Goal: Information Seeking & Learning: Find specific fact

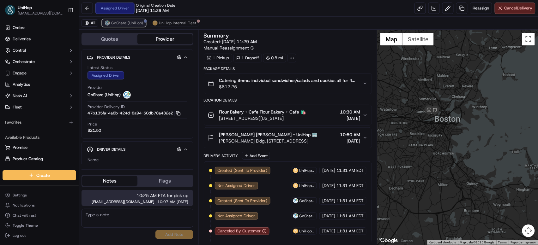
click at [133, 20] on button "GoShare (UniHop)" at bounding box center [124, 23] width 44 height 8
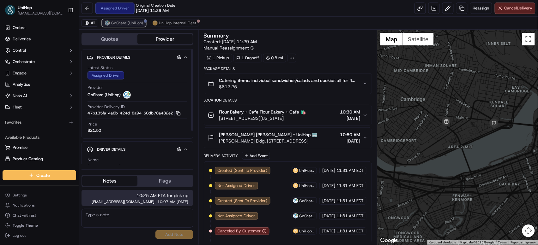
click at [127, 25] on span "GoShare (UniHop)" at bounding box center [127, 23] width 32 height 5
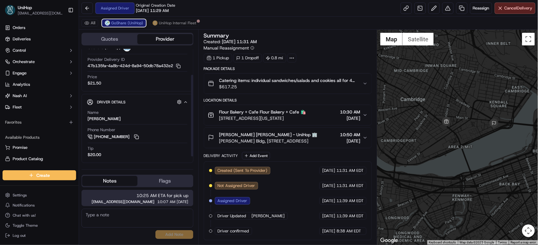
scroll to position [48, 0]
click at [136, 139] on button at bounding box center [136, 137] width 7 height 7
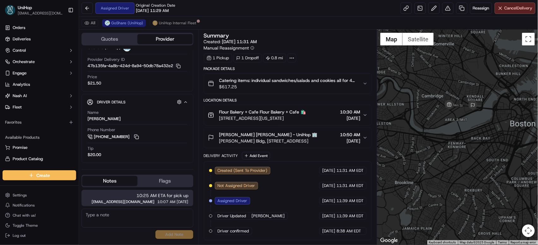
drag, startPoint x: 473, startPoint y: 122, endPoint x: 449, endPoint y: 117, distance: 24.5
click at [415, 106] on div at bounding box center [457, 137] width 161 height 215
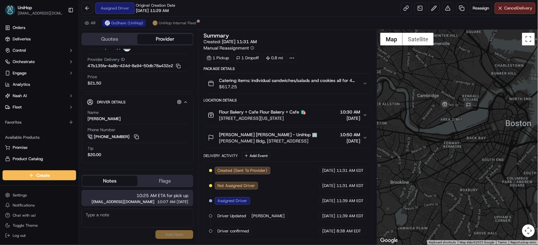
drag, startPoint x: 455, startPoint y: 120, endPoint x: 411, endPoint y: 114, distance: 44.0
click at [411, 114] on div at bounding box center [457, 137] width 161 height 215
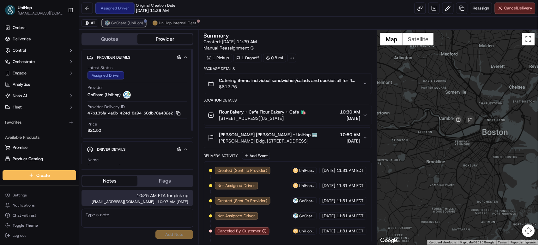
click at [131, 21] on span "GoShare (UniHop)" at bounding box center [127, 23] width 32 height 5
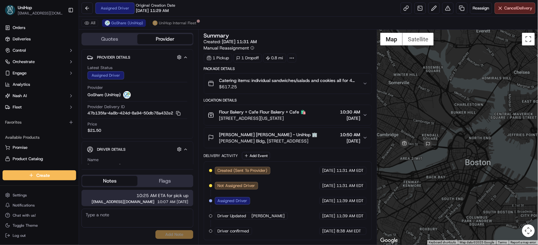
drag, startPoint x: 430, startPoint y: 124, endPoint x: 480, endPoint y: 99, distance: 55.8
click at [480, 99] on div at bounding box center [457, 137] width 161 height 215
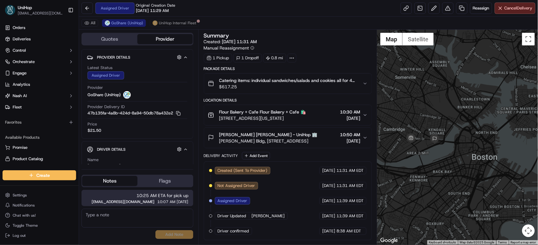
drag, startPoint x: 426, startPoint y: 109, endPoint x: 448, endPoint y: 92, distance: 27.5
click at [448, 92] on div at bounding box center [457, 137] width 161 height 215
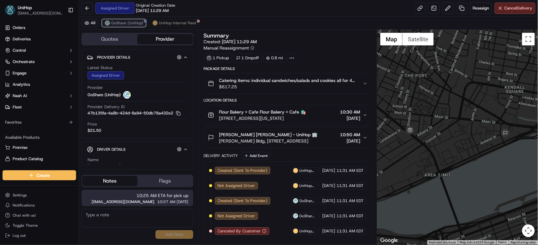
click at [123, 25] on span "GoShare (UniHop)" at bounding box center [127, 23] width 32 height 5
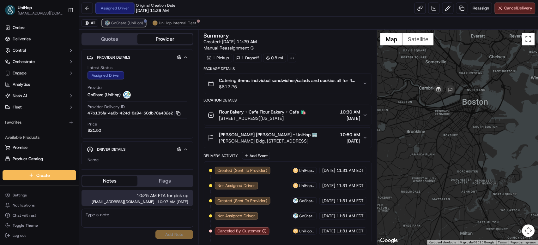
click at [124, 25] on span "GoShare (UniHop)" at bounding box center [127, 23] width 32 height 5
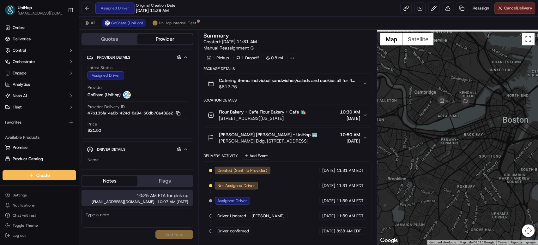
drag, startPoint x: 456, startPoint y: 93, endPoint x: 409, endPoint y: 124, distance: 56.3
click at [409, 124] on div at bounding box center [457, 137] width 161 height 215
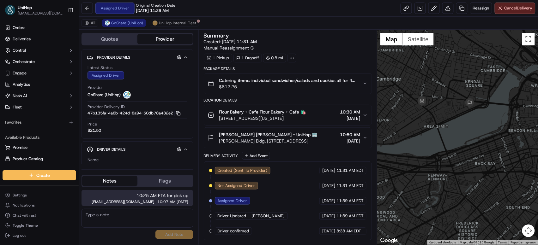
drag, startPoint x: 452, startPoint y: 116, endPoint x: 423, endPoint y: 116, distance: 29.4
click at [423, 116] on div at bounding box center [457, 137] width 161 height 215
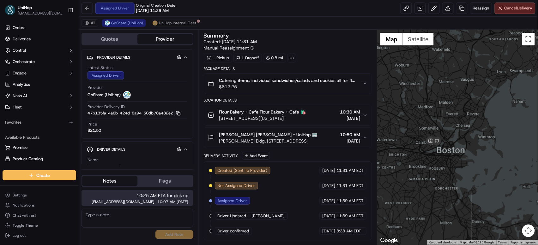
drag, startPoint x: 434, startPoint y: 74, endPoint x: 420, endPoint y: 123, distance: 50.5
click at [420, 123] on div at bounding box center [457, 137] width 161 height 215
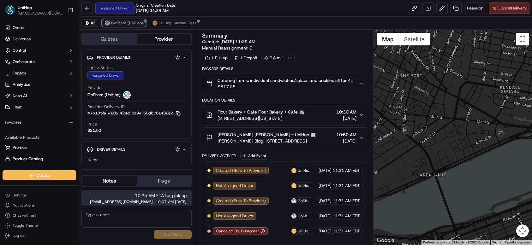
click at [118, 24] on span "GoShare (UniHop)" at bounding box center [127, 23] width 32 height 5
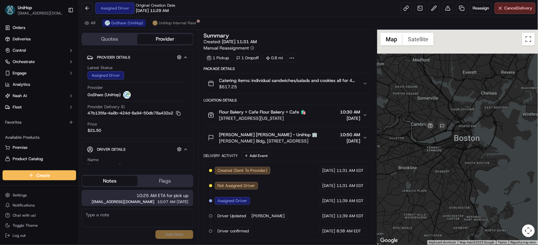
drag, startPoint x: 437, startPoint y: 81, endPoint x: 439, endPoint y: 124, distance: 43.3
click at [439, 124] on div at bounding box center [457, 137] width 161 height 215
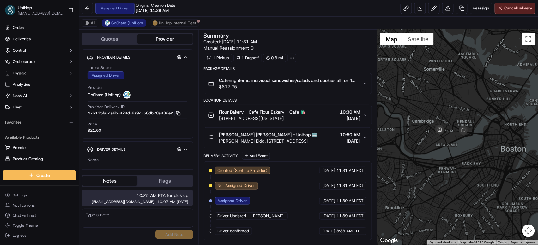
drag, startPoint x: 438, startPoint y: 114, endPoint x: 432, endPoint y: 95, distance: 19.5
click at [432, 95] on div at bounding box center [457, 137] width 161 height 215
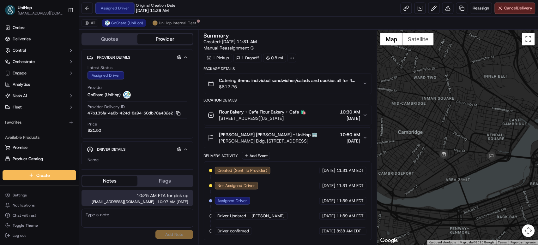
drag, startPoint x: 437, startPoint y: 109, endPoint x: 429, endPoint y: 83, distance: 27.9
click at [429, 83] on div at bounding box center [457, 137] width 161 height 215
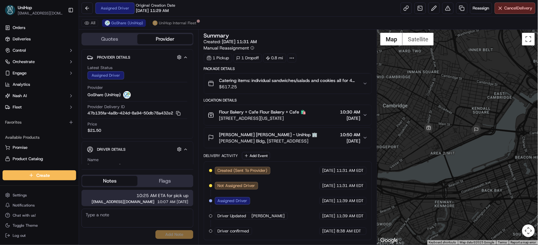
drag, startPoint x: 442, startPoint y: 130, endPoint x: 433, endPoint y: 116, distance: 16.5
click at [433, 116] on div at bounding box center [457, 137] width 161 height 215
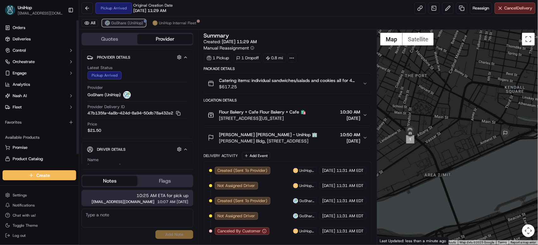
click at [111, 21] on span "GoShare (UniHop)" at bounding box center [127, 23] width 32 height 5
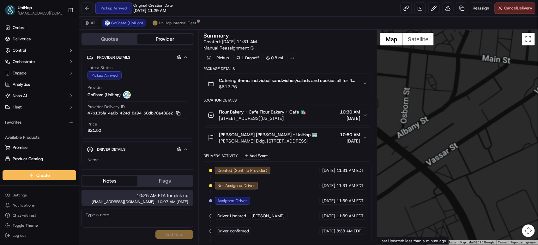
drag, startPoint x: 414, startPoint y: 143, endPoint x: 460, endPoint y: 129, distance: 47.8
click at [460, 129] on div at bounding box center [457, 137] width 161 height 215
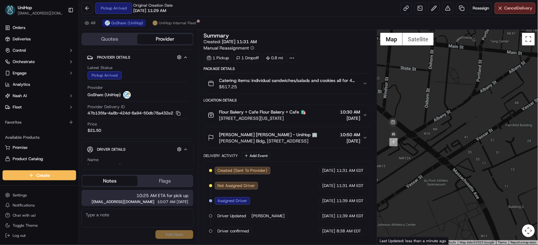
click at [343, 117] on span "[DATE]" at bounding box center [350, 118] width 20 height 6
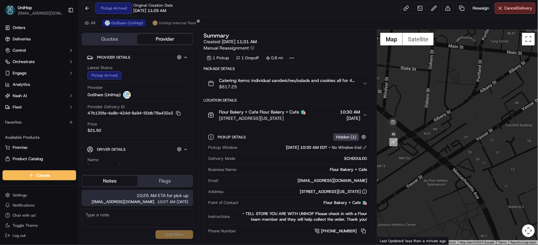
drag, startPoint x: 220, startPoint y: 119, endPoint x: 329, endPoint y: 117, distance: 108.6
click at [329, 117] on div "Flour Bakery + Cafe Flour Bakery + Cafe 🛍️ 190 Massachusetts Ave, Cambridge, MA…" at bounding box center [285, 115] width 155 height 13
copy span "190 Massachusetts Ave, Cambridge, MA 02139, USA"
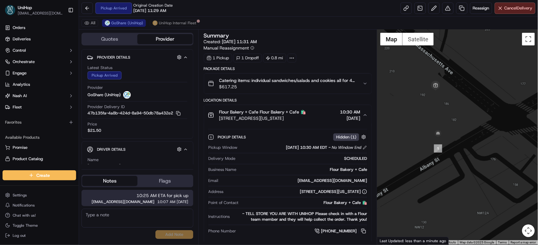
drag, startPoint x: 394, startPoint y: 133, endPoint x: 481, endPoint y: 141, distance: 87.2
click at [481, 141] on div at bounding box center [457, 137] width 161 height 215
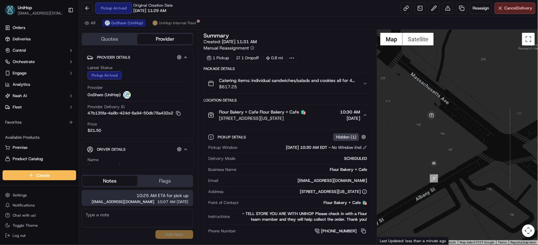
drag, startPoint x: 436, startPoint y: 106, endPoint x: 432, endPoint y: 137, distance: 31.2
click at [432, 137] on div at bounding box center [457, 137] width 161 height 215
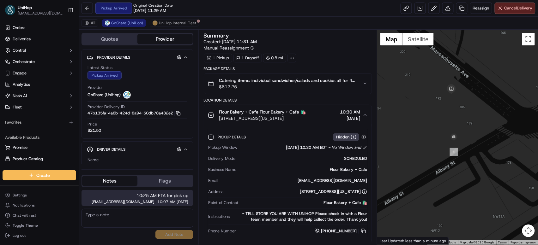
click at [364, 112] on button "Flour Bakery + Cafe Flour Bakery + Cafe 🛍️ 190 Massachusetts Ave, Cambridge, MA…" at bounding box center [288, 115] width 168 height 20
click at [364, 116] on icon "button" at bounding box center [365, 115] width 3 height 1
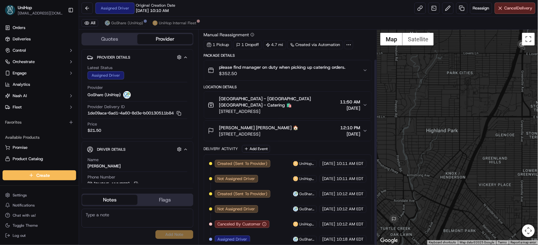
scroll to position [34, 0]
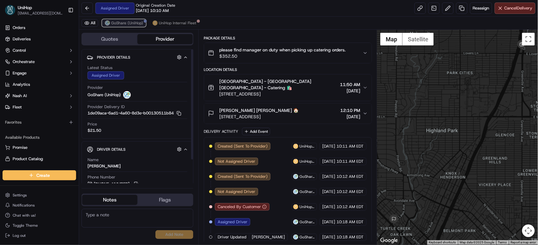
click at [115, 25] on span "GoShare (UniHop)" at bounding box center [127, 23] width 32 height 5
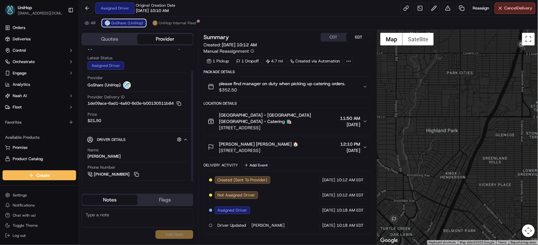
scroll to position [29, 0]
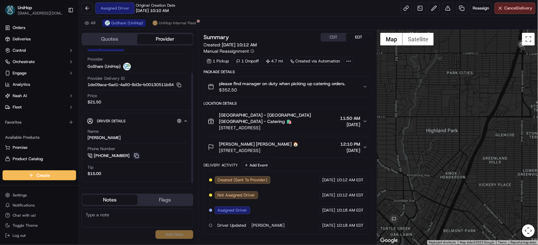
click at [136, 155] on button at bounding box center [136, 156] width 7 height 7
click at [331, 35] on button "CDT" at bounding box center [333, 37] width 25 height 8
click at [351, 38] on button "EDT" at bounding box center [358, 37] width 25 height 8
click at [257, 162] on button "Add Event" at bounding box center [256, 166] width 28 height 8
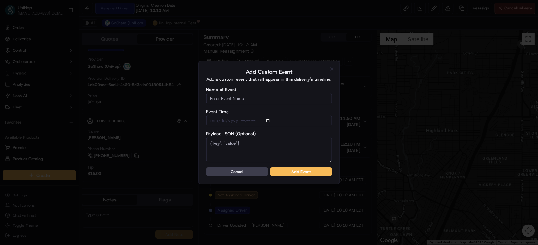
click at [255, 99] on input "Name of Event" at bounding box center [269, 98] width 126 height 11
type input "Driver Confirmed"
click at [299, 169] on button "Add Event" at bounding box center [301, 172] width 62 height 9
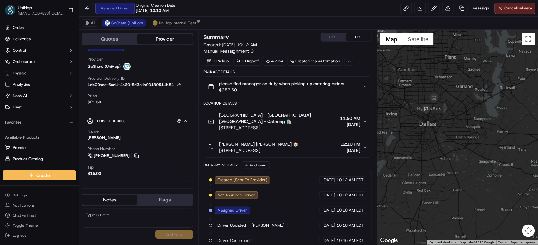
drag, startPoint x: 408, startPoint y: 92, endPoint x: 411, endPoint y: 87, distance: 5.2
click at [411, 87] on div at bounding box center [457, 137] width 161 height 215
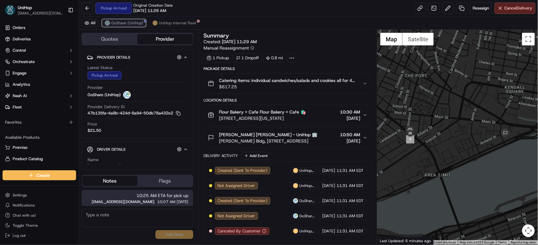
click at [133, 27] on button "GoShare (UniHop)" at bounding box center [124, 23] width 44 height 8
click at [123, 23] on span "GoShare (UniHop)" at bounding box center [127, 23] width 32 height 5
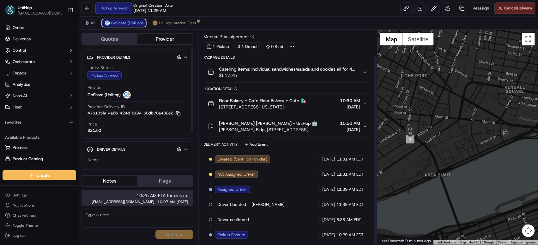
scroll to position [31, 0]
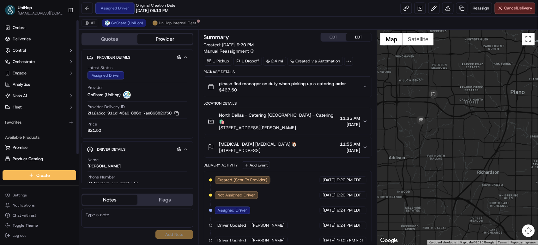
scroll to position [18, 0]
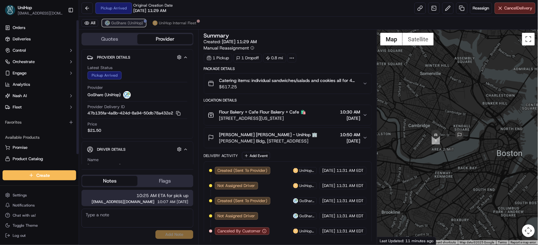
click at [122, 25] on span "GoShare (UniHop)" at bounding box center [127, 23] width 32 height 5
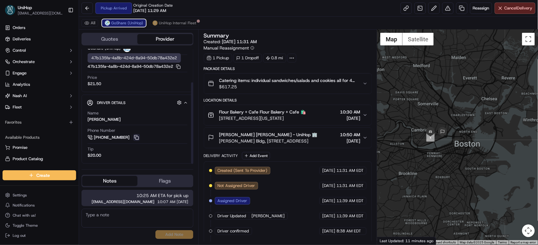
scroll to position [48, 0]
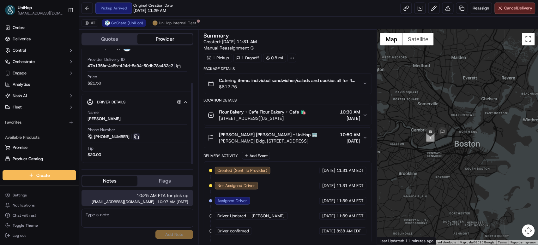
click at [135, 137] on button at bounding box center [136, 137] width 7 height 7
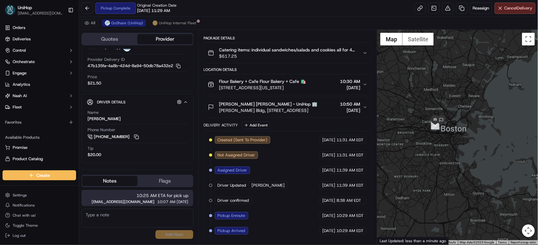
click at [282, 104] on span "[PERSON_NAME] [PERSON_NAME] - UniHop 🏢" at bounding box center [268, 104] width 98 height 6
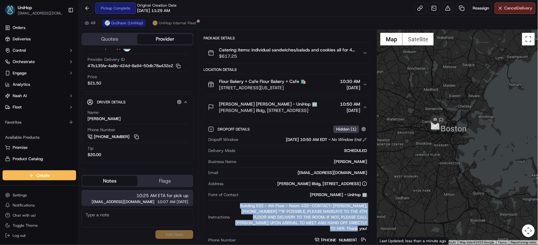
drag, startPoint x: 239, startPoint y: 209, endPoint x: 368, endPoint y: 232, distance: 130.6
click at [368, 232] on div "Dropoff Window [DATE] 10:50 AM EDT - No Window End Delivery Mode SCHEDULED Busi…" at bounding box center [288, 191] width 160 height 112
copy div "Building E52 - 4th Floor - Room 432- CONTACT: [PERSON_NAME], [PHONE_NUMBER] **I…"
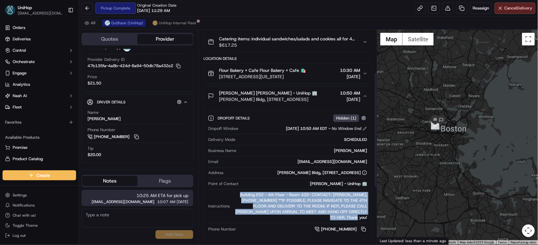
scroll to position [89, 0]
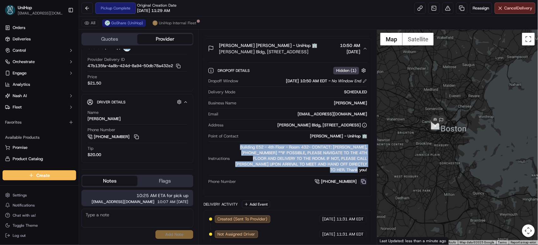
click at [362, 182] on button at bounding box center [363, 181] width 7 height 7
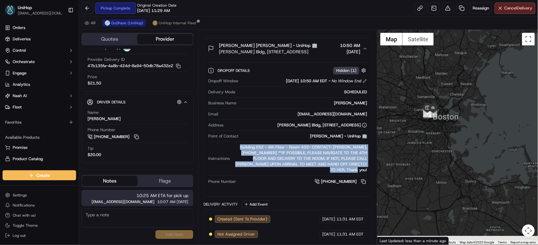
click at [459, 87] on div at bounding box center [457, 137] width 161 height 215
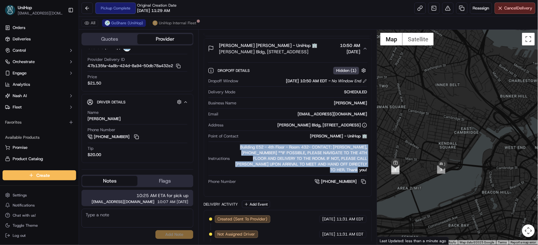
click at [323, 172] on div "Building E52 - 4th Floor - Room 432- CONTACT: VALERIE CHUANG, (203) 390 0105 **…" at bounding box center [299, 159] width 135 height 28
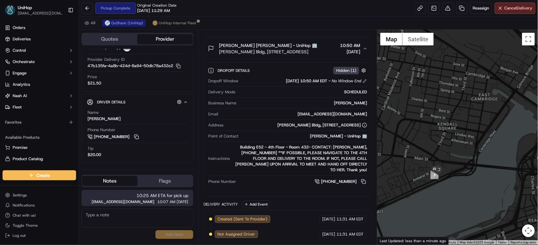
drag, startPoint x: 444, startPoint y: 130, endPoint x: 442, endPoint y: 116, distance: 14.9
click at [442, 116] on div at bounding box center [457, 137] width 161 height 215
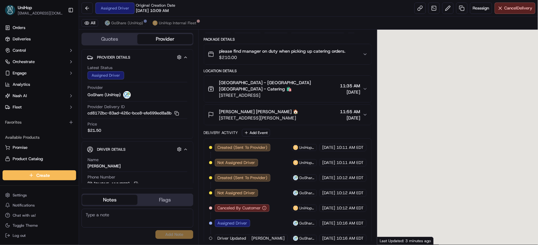
scroll to position [34, 0]
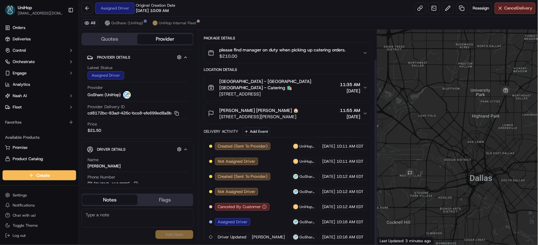
click at [126, 19] on div "All GoShare (UniHop) UniHop Internal Fleet" at bounding box center [308, 23] width 459 height 13
click at [127, 22] on span "GoShare (UniHop)" at bounding box center [127, 23] width 32 height 5
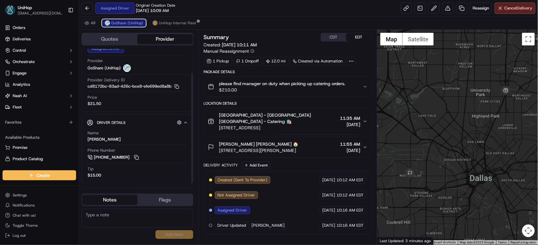
scroll to position [29, 0]
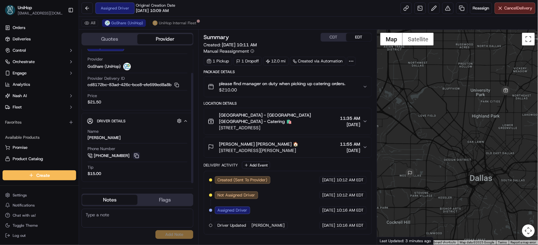
click at [134, 156] on button at bounding box center [136, 156] width 7 height 7
click at [256, 162] on button "Add Event" at bounding box center [256, 166] width 28 height 8
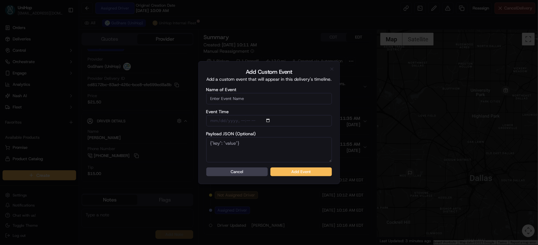
click at [281, 99] on input "Name of Event" at bounding box center [269, 98] width 126 height 11
type input "Driver Confirmed"
click at [309, 173] on button "Add Event" at bounding box center [301, 172] width 62 height 9
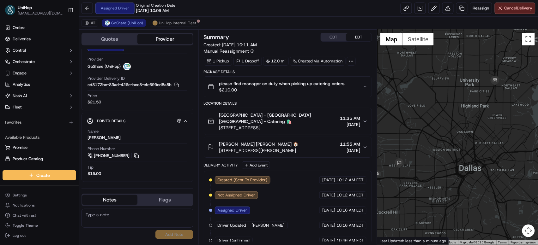
drag, startPoint x: 464, startPoint y: 123, endPoint x: 453, endPoint y: 112, distance: 15.6
click at [453, 112] on div at bounding box center [457, 137] width 161 height 215
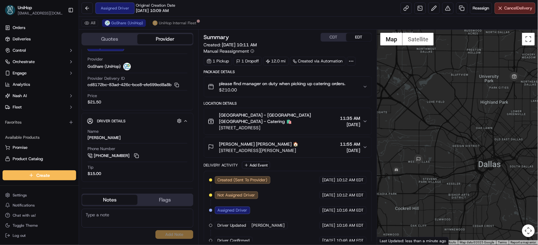
drag, startPoint x: 453, startPoint y: 112, endPoint x: 473, endPoint y: 109, distance: 20.2
click at [473, 109] on div at bounding box center [457, 137] width 161 height 215
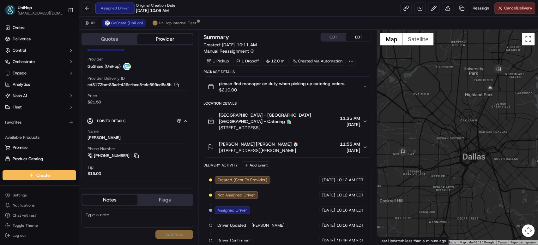
drag, startPoint x: 426, startPoint y: 105, endPoint x: 410, endPoint y: 97, distance: 18.6
click at [410, 97] on div at bounding box center [457, 137] width 161 height 215
click at [134, 154] on button at bounding box center [136, 156] width 7 height 7
click at [135, 155] on button at bounding box center [136, 156] width 7 height 7
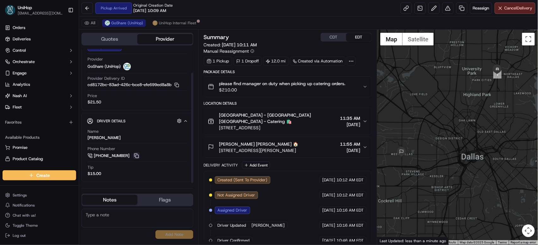
click at [135, 155] on button at bounding box center [136, 156] width 7 height 7
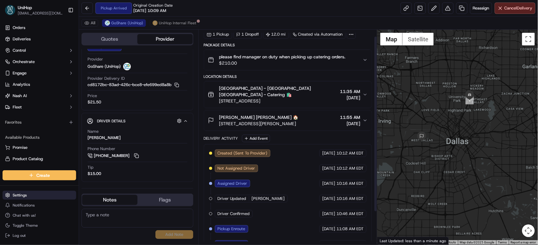
scroll to position [0, 0]
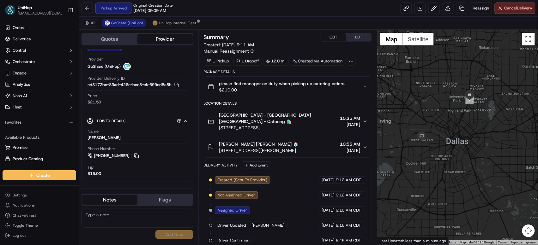
click at [332, 39] on button "CDT" at bounding box center [333, 37] width 25 height 8
click at [348, 38] on button "EDT" at bounding box center [358, 37] width 25 height 8
click at [332, 37] on button "CDT" at bounding box center [333, 37] width 25 height 8
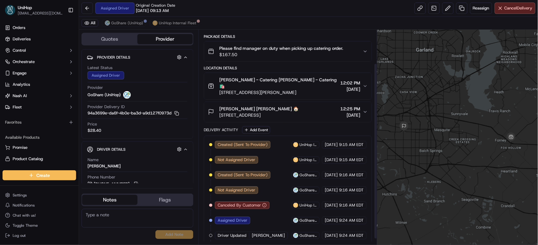
scroll to position [49, 0]
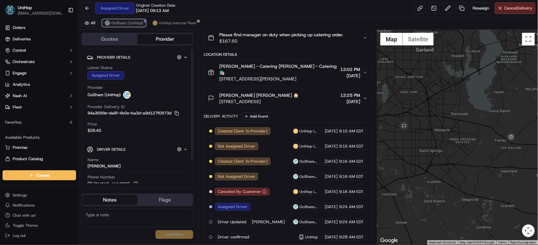
click at [121, 24] on span "GoShare (UniHop)" at bounding box center [127, 23] width 32 height 5
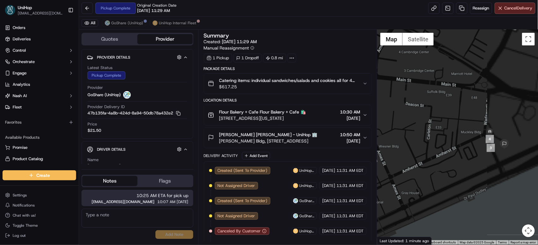
drag, startPoint x: 505, startPoint y: 145, endPoint x: 414, endPoint y: 134, distance: 91.9
click at [414, 134] on div at bounding box center [457, 137] width 161 height 215
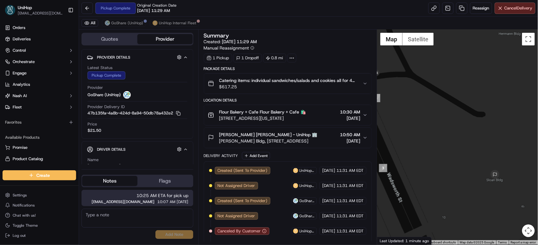
drag, startPoint x: 479, startPoint y: 153, endPoint x: 477, endPoint y: 131, distance: 21.2
click at [477, 131] on div at bounding box center [457, 137] width 161 height 215
click at [317, 134] on div "[PERSON_NAME] [PERSON_NAME] - UniHop 🏢" at bounding box center [268, 135] width 98 height 6
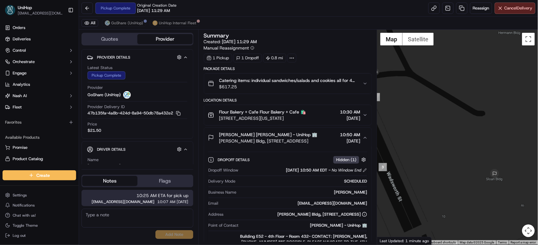
click at [317, 134] on div "[PERSON_NAME] [PERSON_NAME] - UniHop 🏢" at bounding box center [268, 135] width 98 height 6
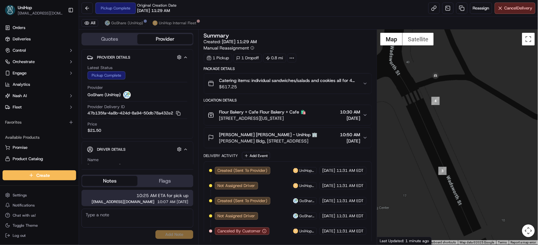
drag, startPoint x: 423, startPoint y: 126, endPoint x: 483, endPoint y: 130, distance: 60.4
click at [483, 130] on div at bounding box center [457, 137] width 161 height 215
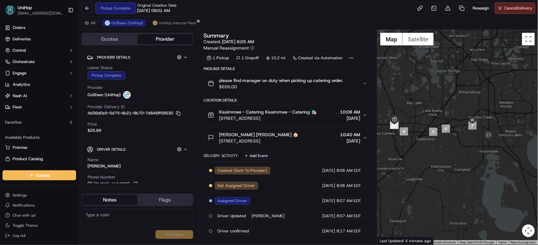
drag, startPoint x: 434, startPoint y: 123, endPoint x: 416, endPoint y: 117, distance: 19.2
click at [416, 117] on div at bounding box center [457, 137] width 161 height 215
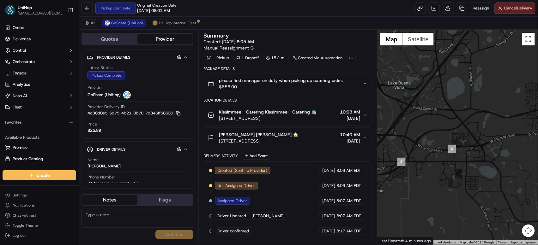
drag, startPoint x: 473, startPoint y: 117, endPoint x: 399, endPoint y: 105, distance: 74.3
click at [409, 106] on div at bounding box center [457, 137] width 161 height 215
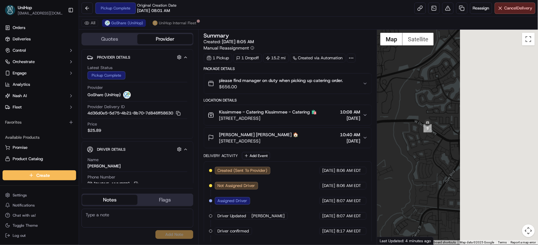
drag, startPoint x: 505, startPoint y: 114, endPoint x: 422, endPoint y: 96, distance: 85.3
click at [410, 91] on div at bounding box center [457, 137] width 161 height 215
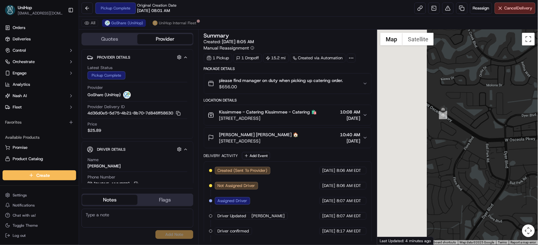
drag, startPoint x: 406, startPoint y: 115, endPoint x: 487, endPoint y: 91, distance: 85.4
click at [487, 91] on div at bounding box center [457, 137] width 161 height 215
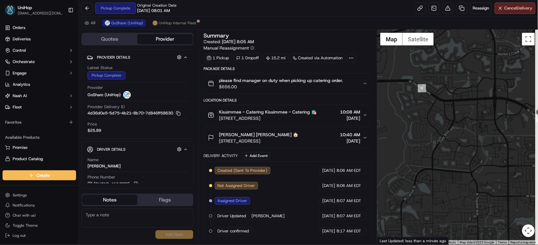
drag, startPoint x: 510, startPoint y: 108, endPoint x: 391, endPoint y: 86, distance: 121.1
click at [392, 86] on div at bounding box center [457, 137] width 161 height 215
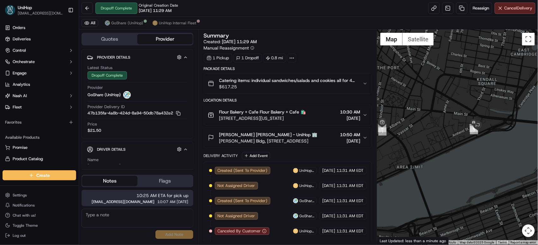
drag, startPoint x: 451, startPoint y: 130, endPoint x: 431, endPoint y: 125, distance: 21.2
click at [421, 123] on div at bounding box center [457, 137] width 161 height 215
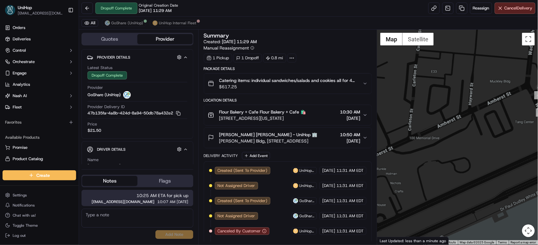
click at [317, 134] on div "[PERSON_NAME] [PERSON_NAME] - UniHop 🏢" at bounding box center [268, 135] width 98 height 6
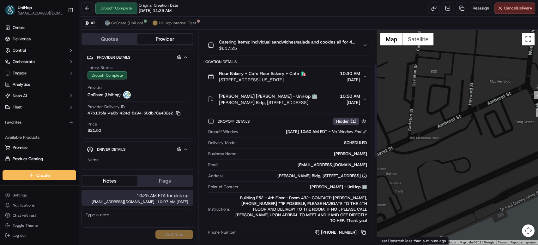
scroll to position [78, 0]
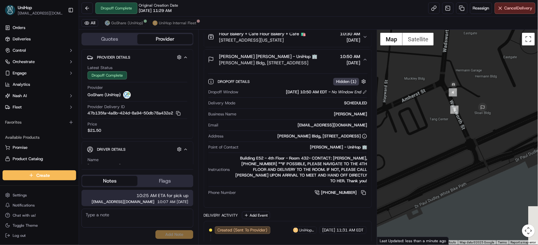
drag, startPoint x: 473, startPoint y: 92, endPoint x: 387, endPoint y: 89, distance: 86.6
click at [387, 89] on div at bounding box center [457, 137] width 161 height 215
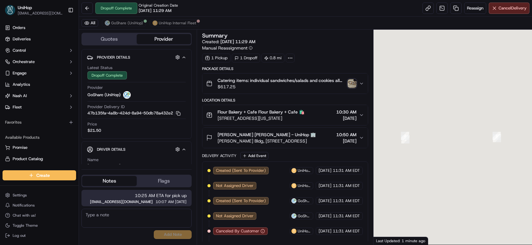
click at [350, 83] on div "Catering items: individual sandwiches/salads and cookies all for 40 people. $61…" at bounding box center [282, 83] width 153 height 13
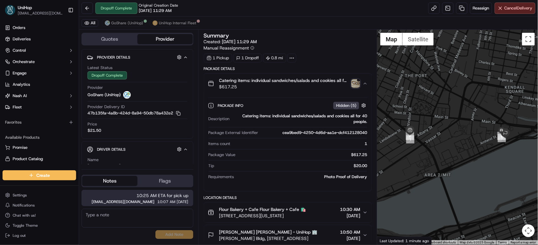
click at [354, 83] on img "button" at bounding box center [355, 83] width 9 height 9
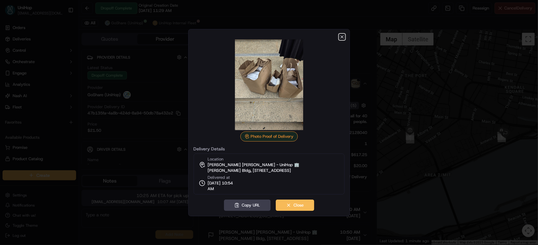
click at [343, 35] on icon "button" at bounding box center [341, 36] width 5 height 5
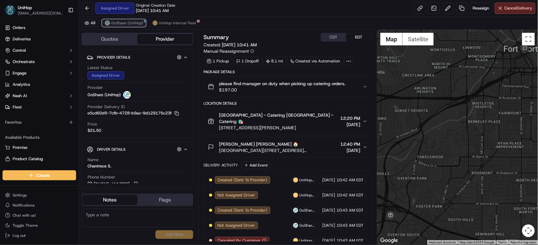
click at [132, 23] on span "GoShare (UniHop)" at bounding box center [127, 23] width 32 height 5
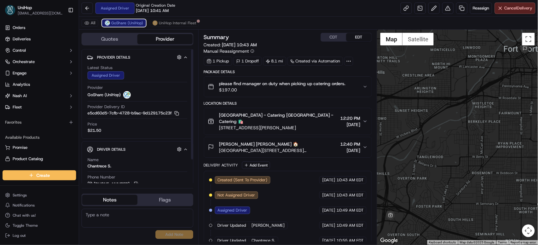
scroll to position [29, 0]
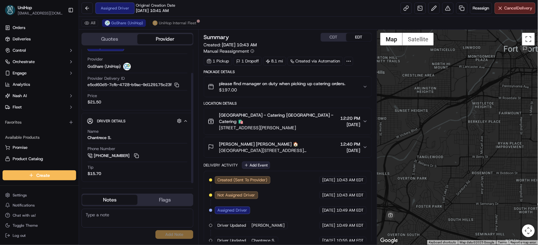
click at [257, 162] on button "Add Event" at bounding box center [256, 166] width 28 height 8
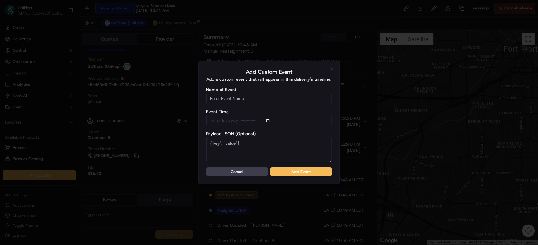
click at [259, 98] on input "Name of Event" at bounding box center [269, 98] width 126 height 11
type input "Driver Confirmed"
click at [291, 172] on button "Add Event" at bounding box center [301, 172] width 62 height 9
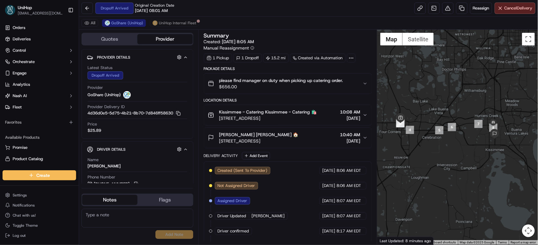
drag, startPoint x: 478, startPoint y: 94, endPoint x: 474, endPoint y: 92, distance: 4.7
click at [474, 92] on div at bounding box center [457, 137] width 161 height 215
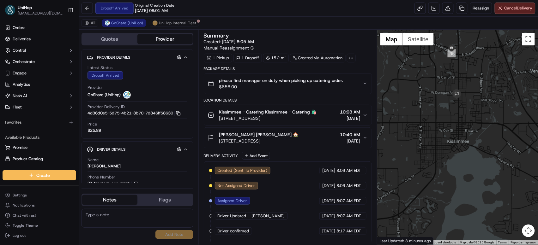
drag, startPoint x: 476, startPoint y: 97, endPoint x: 332, endPoint y: 139, distance: 150.7
click at [481, 134] on div at bounding box center [457, 137] width 161 height 215
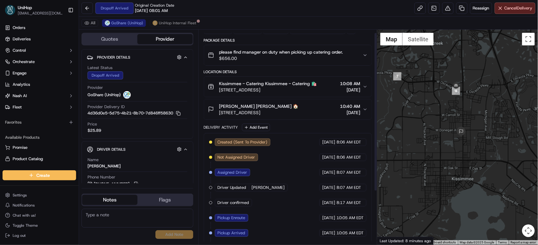
scroll to position [76, 0]
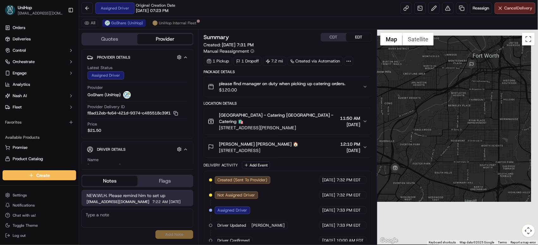
scroll to position [48, 0]
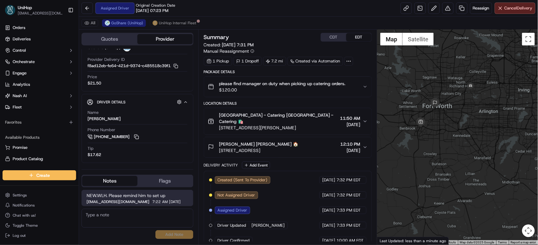
drag, startPoint x: 426, startPoint y: 127, endPoint x: 441, endPoint y: 107, distance: 24.6
click at [441, 107] on div at bounding box center [457, 137] width 161 height 215
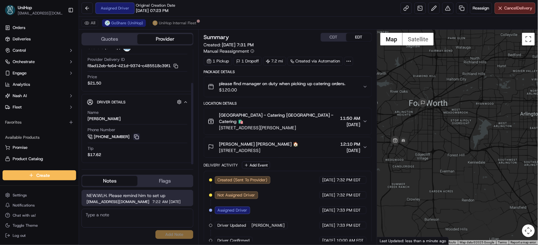
click at [136, 136] on button at bounding box center [136, 137] width 7 height 7
click at [329, 41] on button "CDT" at bounding box center [333, 37] width 25 height 8
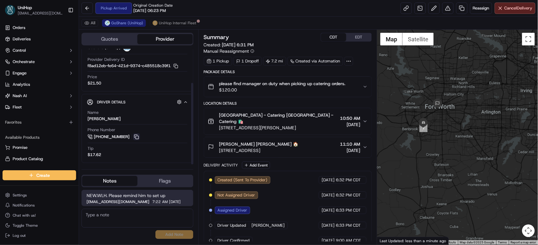
click at [138, 136] on button at bounding box center [136, 137] width 7 height 7
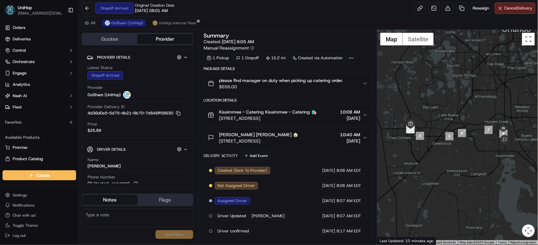
scroll to position [76, 0]
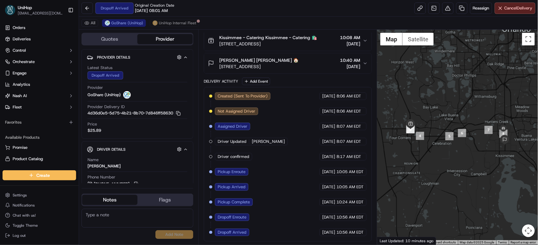
drag, startPoint x: 490, startPoint y: 73, endPoint x: 470, endPoint y: 63, distance: 22.6
click at [470, 63] on div at bounding box center [457, 137] width 161 height 215
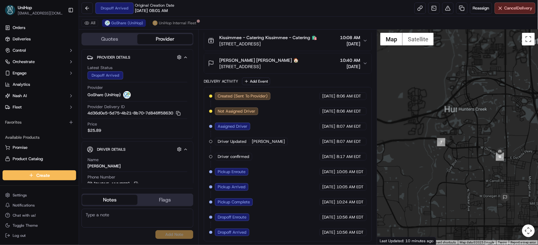
drag, startPoint x: 481, startPoint y: 118, endPoint x: 444, endPoint y: 94, distance: 44.2
click at [444, 94] on div at bounding box center [457, 137] width 161 height 215
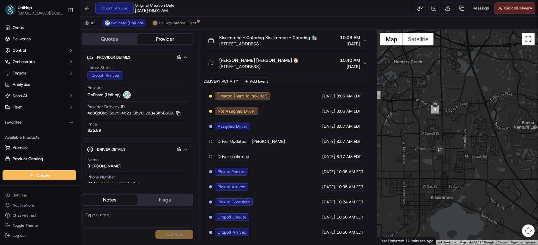
drag, startPoint x: 475, startPoint y: 127, endPoint x: 464, endPoint y: 111, distance: 19.0
click at [464, 111] on div at bounding box center [457, 137] width 161 height 215
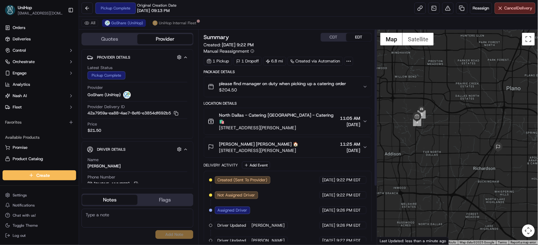
click at [331, 37] on button "CDT" at bounding box center [333, 37] width 25 height 8
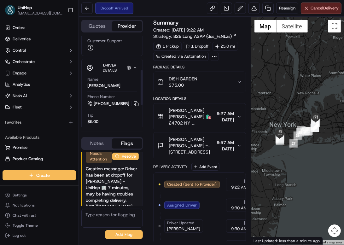
scroll to position [165, 0]
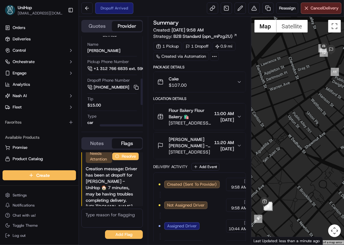
scroll to position [146, 27]
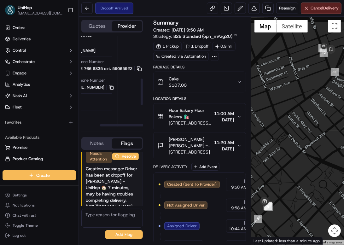
drag, startPoint x: 129, startPoint y: 123, endPoint x: 145, endPoint y: 123, distance: 16.4
click at [145, 124] on div at bounding box center [129, 125] width 58 height 2
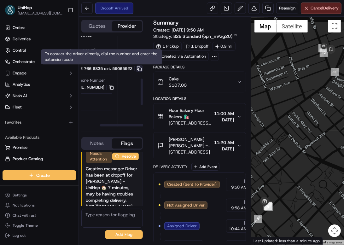
click at [139, 67] on button at bounding box center [139, 68] width 7 height 7
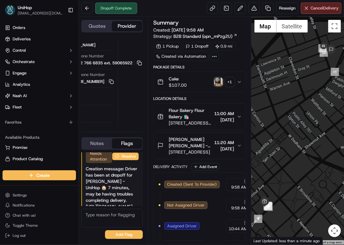
scroll to position [140, 27]
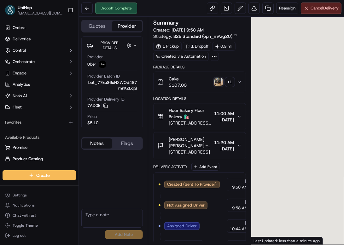
click at [220, 84] on img "button" at bounding box center [218, 82] width 9 height 9
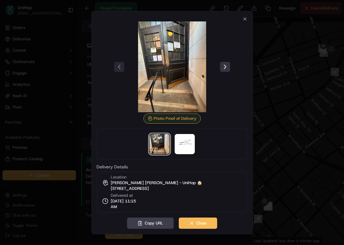
scroll to position [112, 0]
click at [222, 68] on button at bounding box center [225, 67] width 10 height 10
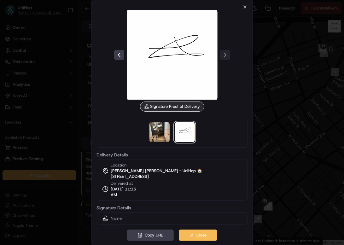
scroll to position [0, 0]
click at [244, 8] on icon "button" at bounding box center [245, 6] width 5 height 5
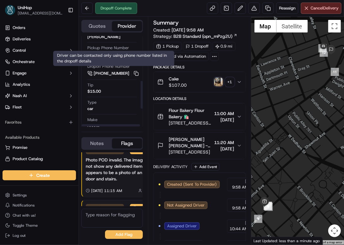
scroll to position [147, 0]
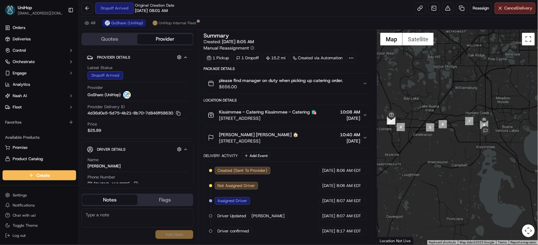
drag, startPoint x: 443, startPoint y: 99, endPoint x: 443, endPoint y: 107, distance: 7.6
click at [423, 90] on div at bounding box center [457, 137] width 161 height 215
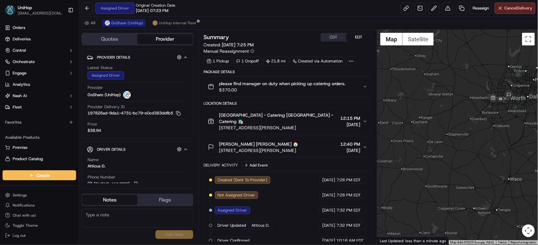
drag, startPoint x: 442, startPoint y: 112, endPoint x: 401, endPoint y: 111, distance: 41.4
click at [401, 111] on div at bounding box center [457, 137] width 161 height 215
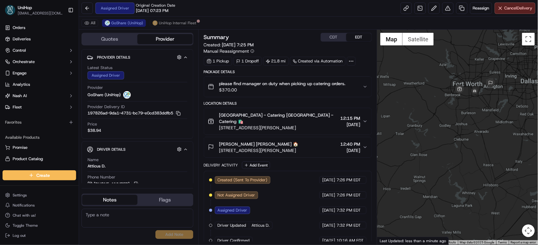
drag, startPoint x: 462, startPoint y: 115, endPoint x: 444, endPoint y: 111, distance: 18.8
click at [444, 111] on div at bounding box center [457, 137] width 161 height 215
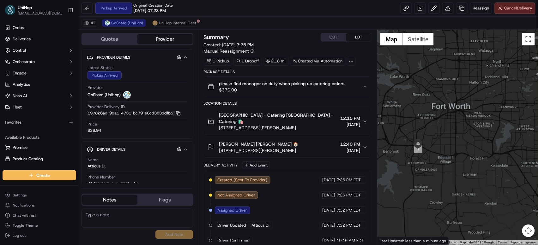
drag, startPoint x: 435, startPoint y: 95, endPoint x: 395, endPoint y: 136, distance: 57.2
click at [395, 136] on div at bounding box center [457, 137] width 161 height 215
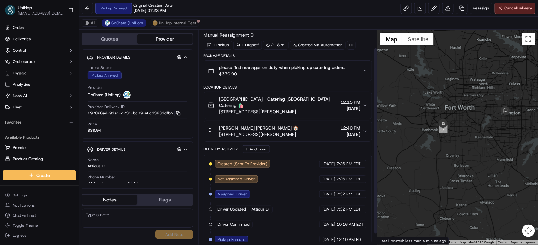
scroll to position [34, 0]
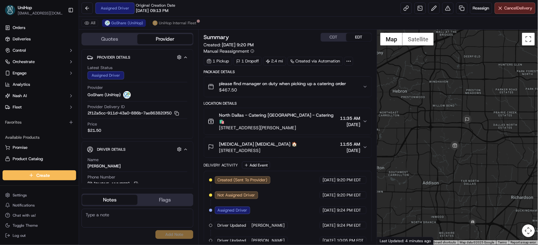
drag, startPoint x: 450, startPoint y: 106, endPoint x: 447, endPoint y: 102, distance: 5.9
click at [447, 102] on div at bounding box center [457, 137] width 161 height 215
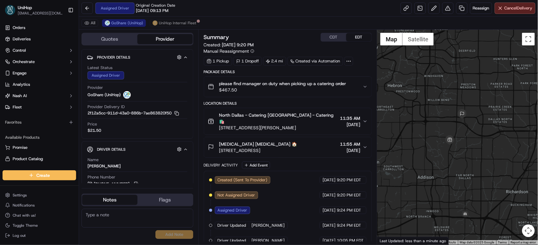
drag, startPoint x: 487, startPoint y: 203, endPoint x: 476, endPoint y: 181, distance: 25.3
click at [476, 181] on div at bounding box center [457, 137] width 161 height 215
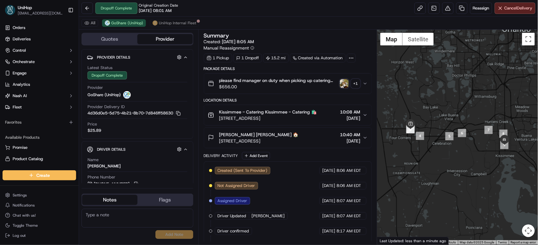
click at [346, 81] on img "button" at bounding box center [344, 83] width 9 height 9
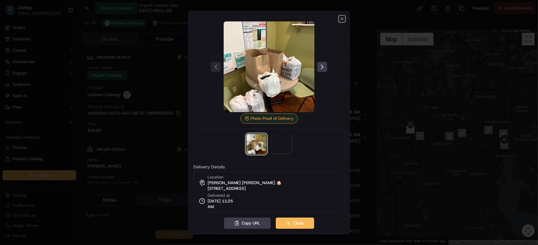
click at [342, 21] on icon "button" at bounding box center [341, 18] width 5 height 5
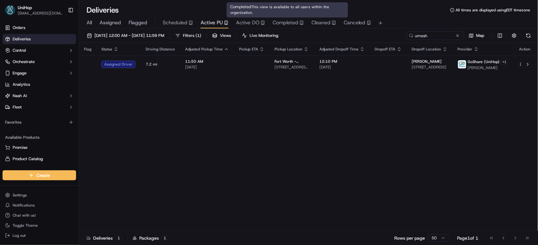
click at [287, 23] on span "Completed" at bounding box center [285, 23] width 26 height 8
click at [286, 23] on span "Completed" at bounding box center [285, 23] width 26 height 8
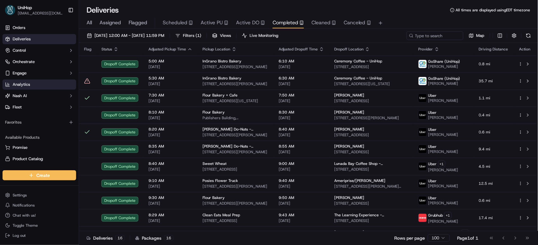
scroll to position [99, 0]
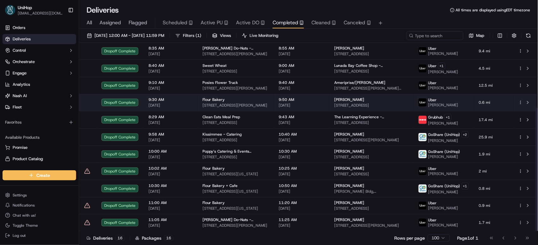
scroll to position [99, 0]
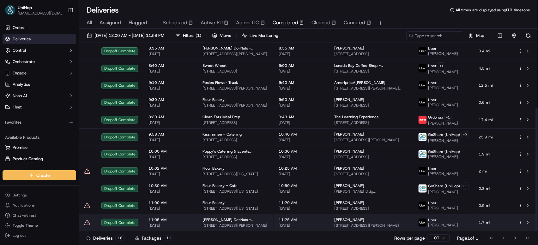
click at [290, 219] on span "11:25 AM" at bounding box center [300, 220] width 45 height 5
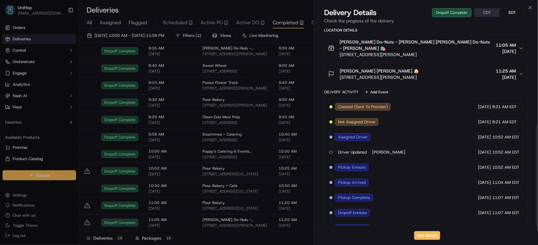
scroll to position [196, 0]
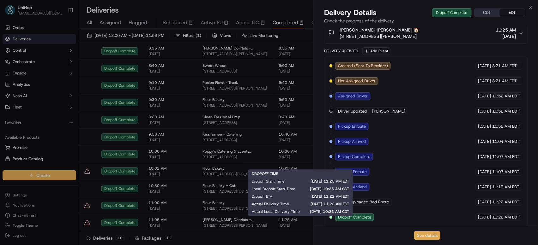
click at [435, 236] on button "See details" at bounding box center [427, 235] width 26 height 9
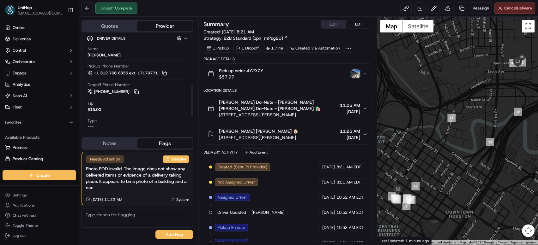
scroll to position [113, 0]
click at [352, 76] on img "button" at bounding box center [355, 73] width 9 height 9
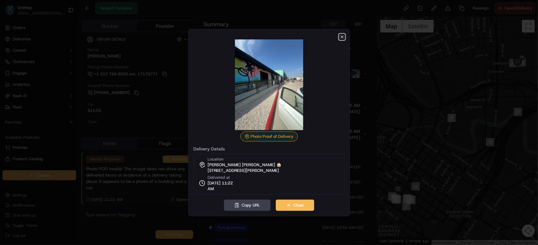
click at [341, 36] on icon "button" at bounding box center [342, 37] width 3 height 3
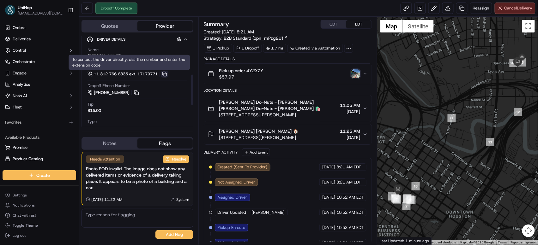
click at [165, 75] on button at bounding box center [164, 74] width 7 height 7
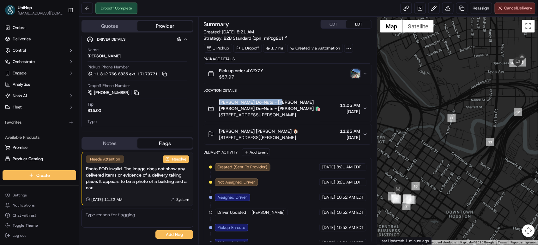
drag, startPoint x: 218, startPoint y: 103, endPoint x: 276, endPoint y: 104, distance: 58.1
click at [276, 104] on div "Shipley Do-Nuts - McKinney Shipley Do-Nuts - McKinney 🛍️ 1001 McKinney St, Hous…" at bounding box center [273, 108] width 130 height 19
copy span "Shipley Do-Nuts - McKinney"
drag, startPoint x: 219, startPoint y: 132, endPoint x: 250, endPoint y: 132, distance: 30.9
click at [250, 132] on span "Chaz Woodson Chaz Woodson 🏠" at bounding box center [258, 131] width 79 height 6
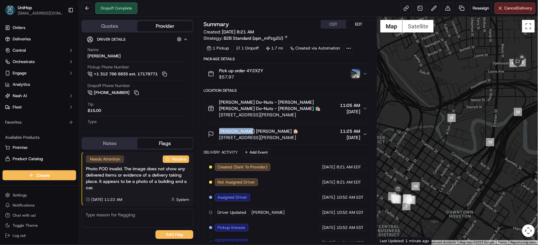
copy span "Chaz Woodson"
click at [354, 72] on img "button" at bounding box center [355, 73] width 9 height 9
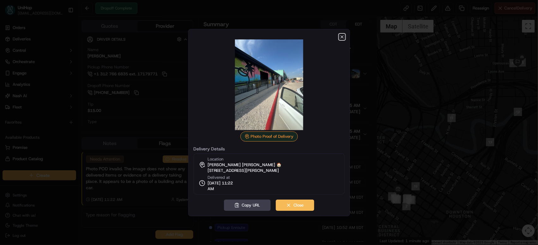
click at [341, 36] on icon "button" at bounding box center [342, 37] width 3 height 3
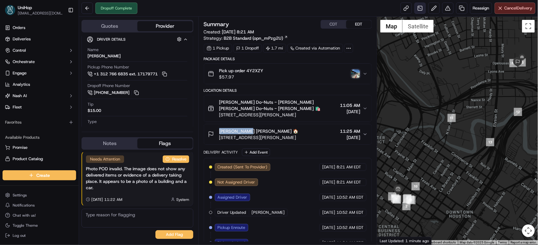
click at [415, 11] on link at bounding box center [419, 8] width 11 height 11
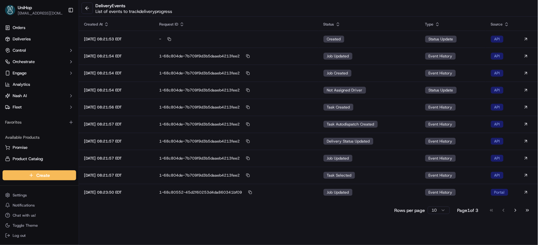
click at [529, 211] on button "Go to last page" at bounding box center [527, 210] width 11 height 9
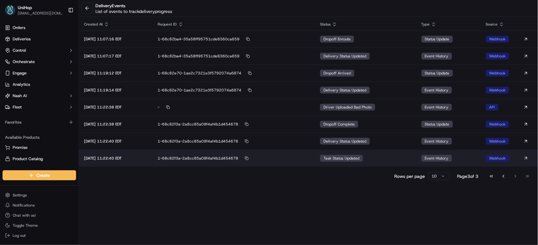
click at [373, 159] on td "task status updated" at bounding box center [365, 158] width 101 height 17
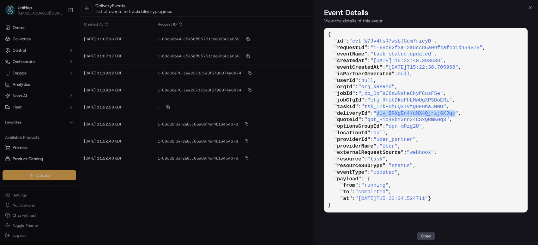
drag, startPoint x: 381, startPoint y: 113, endPoint x: 458, endPoint y: 114, distance: 77.0
click at [458, 114] on span ""dlv_BRKgEr4YuMX4Qjrzj6KJqc"" at bounding box center [415, 114] width 85 height 6
copy span "dlv_BRKgEr4YuMX4Qjrzj6KJqc"
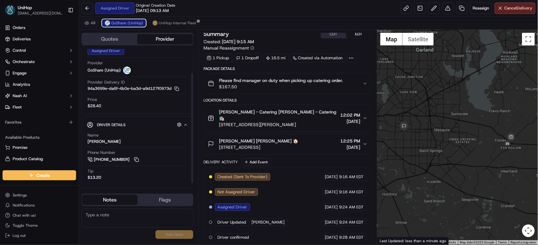
scroll to position [29, 0]
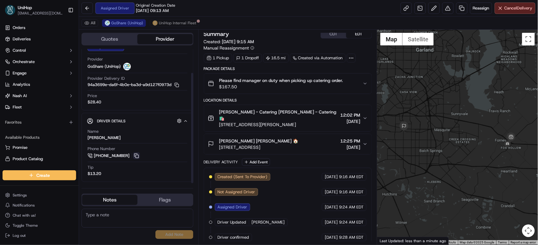
click at [135, 156] on button at bounding box center [136, 156] width 7 height 7
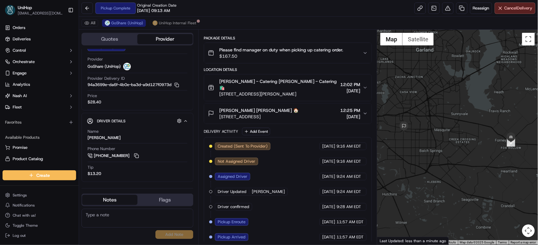
scroll to position [49, 0]
